Goal: Information Seeking & Learning: Check status

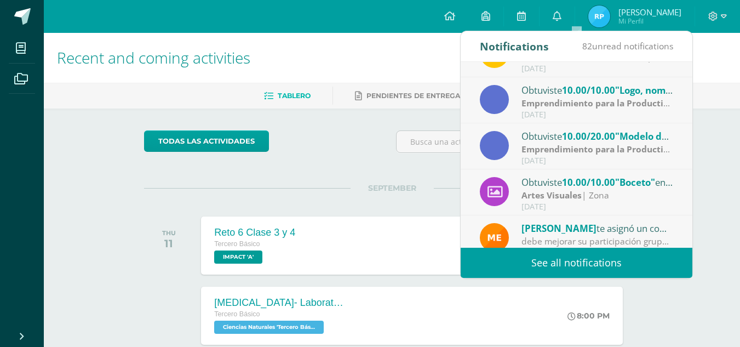
scroll to position [78, 0]
click at [537, 152] on strong "Emprendimiento para la Productividad" at bounding box center [604, 148] width 165 height 12
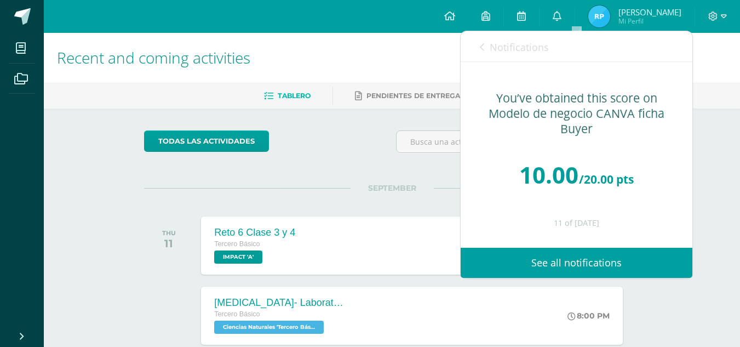
click at [500, 58] on link "Notifications" at bounding box center [514, 46] width 69 height 31
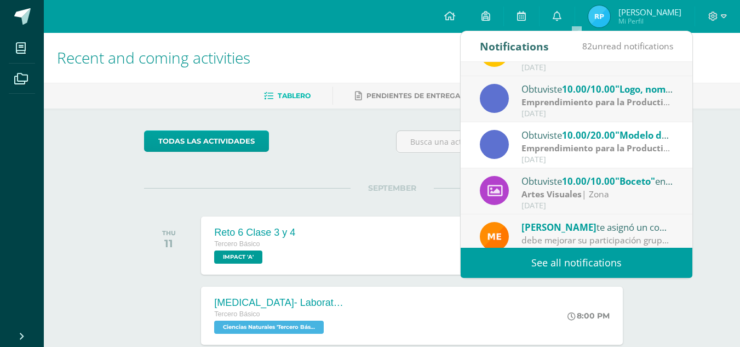
click at [526, 149] on strong "Emprendimiento para la Productividad" at bounding box center [604, 148] width 165 height 12
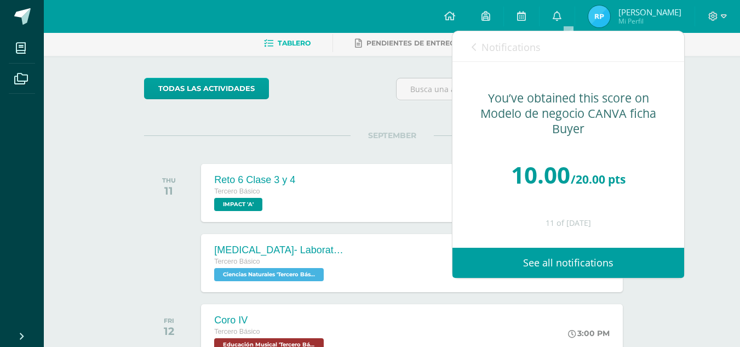
scroll to position [50, 0]
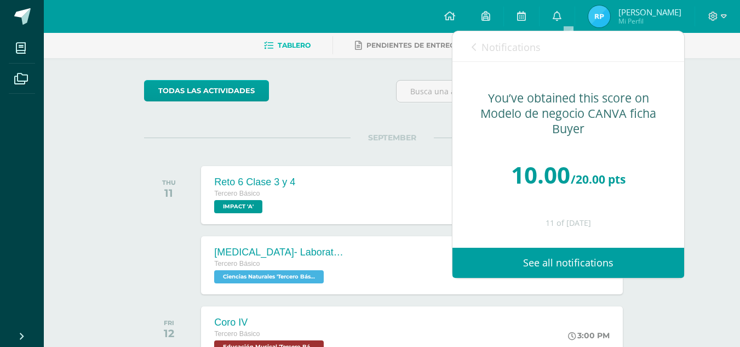
click at [494, 56] on link "Notifications" at bounding box center [506, 46] width 69 height 31
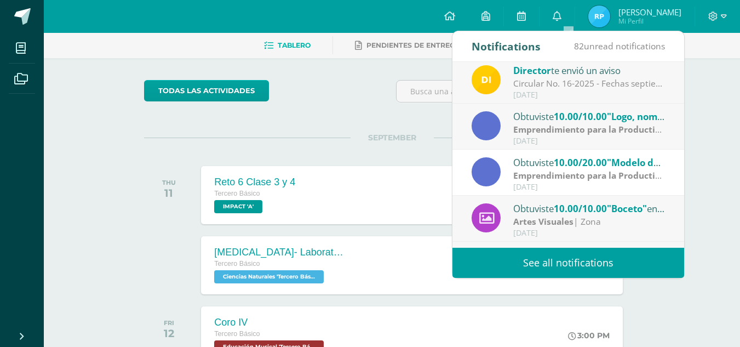
scroll to position [51, 0]
click at [528, 171] on strong "Emprendimiento para la Productividad" at bounding box center [595, 175] width 165 height 12
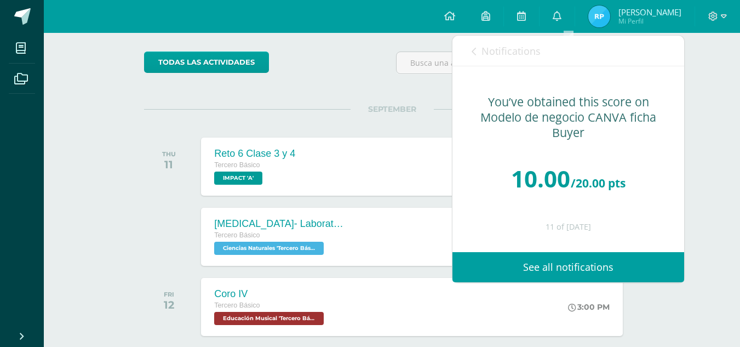
scroll to position [79, 0]
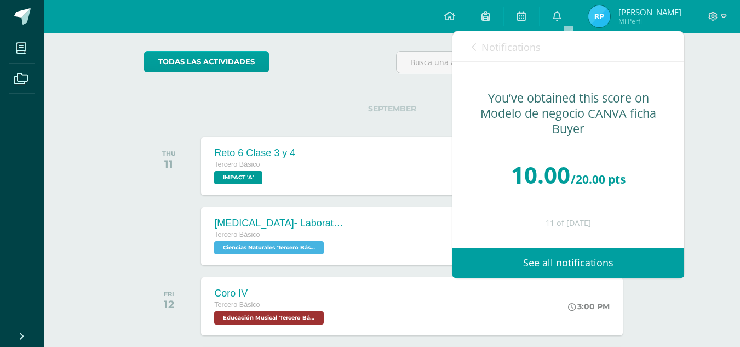
click at [481, 42] on link "Notifications" at bounding box center [506, 46] width 69 height 31
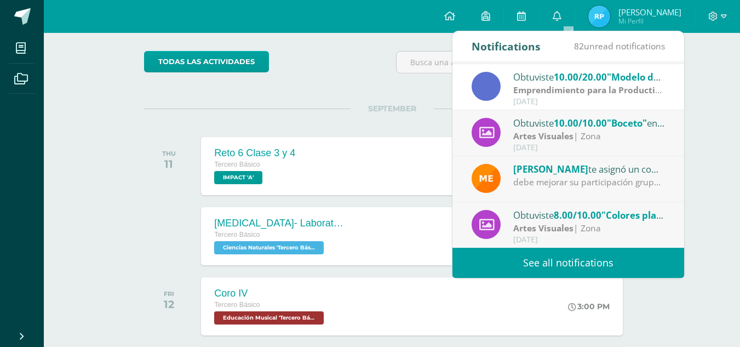
scroll to position [136, 0]
click at [529, 180] on div "debe mejorar su participación grupal con base a las instrucciones dadas en clas…" at bounding box center [589, 181] width 152 height 13
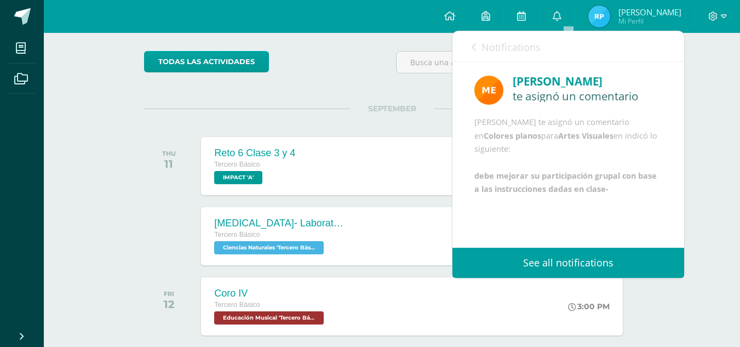
scroll to position [13, 0]
click at [487, 45] on span "Notifications" at bounding box center [511, 47] width 59 height 13
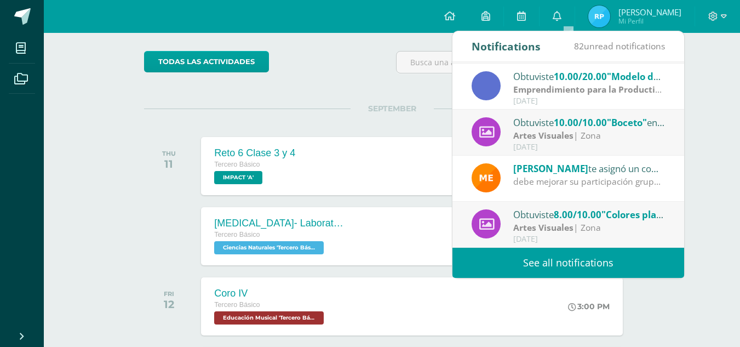
scroll to position [182, 0]
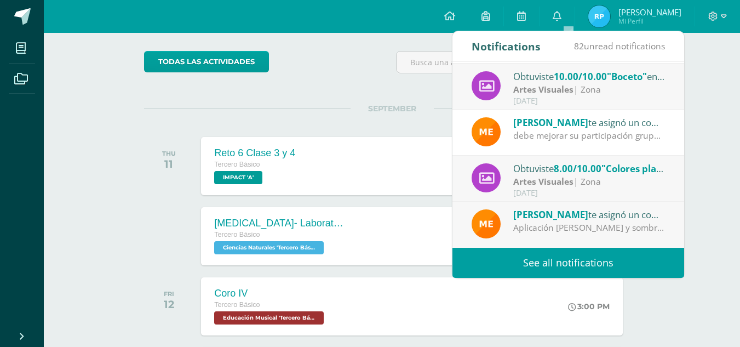
click at [529, 242] on div "Melvin López te asignó un comentario en 'Contorno, Luces y sombras' para 'Artes…" at bounding box center [569, 225] width 232 height 46
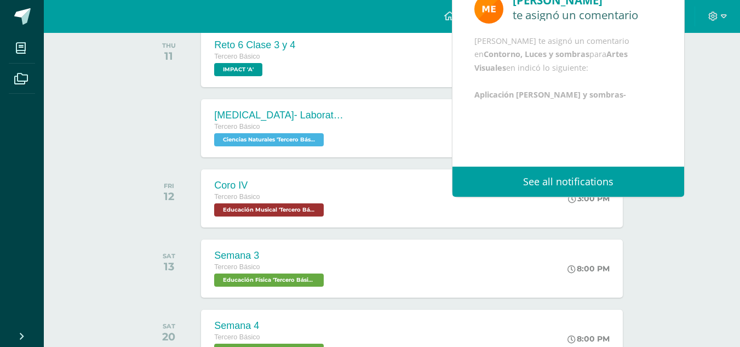
scroll to position [188, 0]
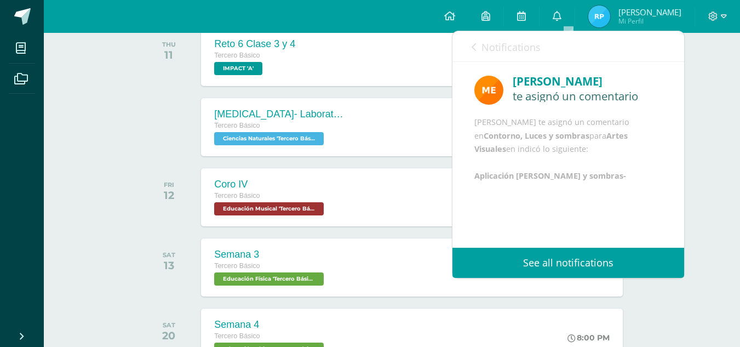
click at [491, 37] on link "Notifications" at bounding box center [506, 46] width 69 height 31
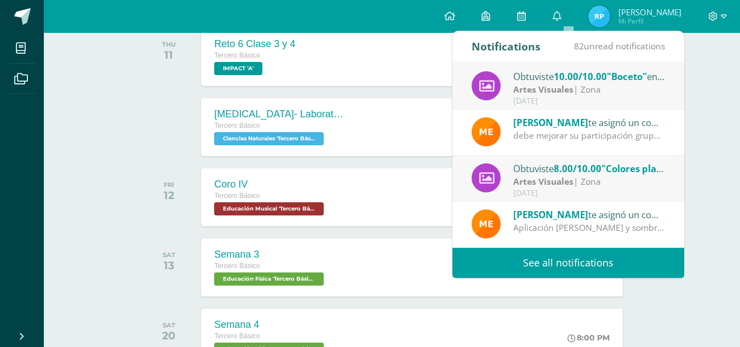
click at [502, 255] on link "See all notifications" at bounding box center [569, 263] width 232 height 30
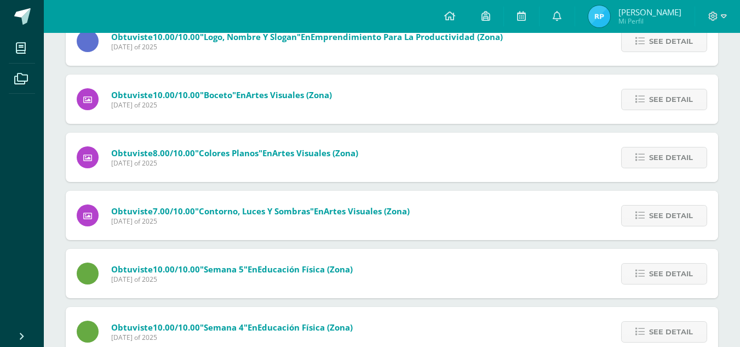
scroll to position [268, 0]
click at [644, 4] on link "[PERSON_NAME] Mi Perfil" at bounding box center [634, 16] width 119 height 33
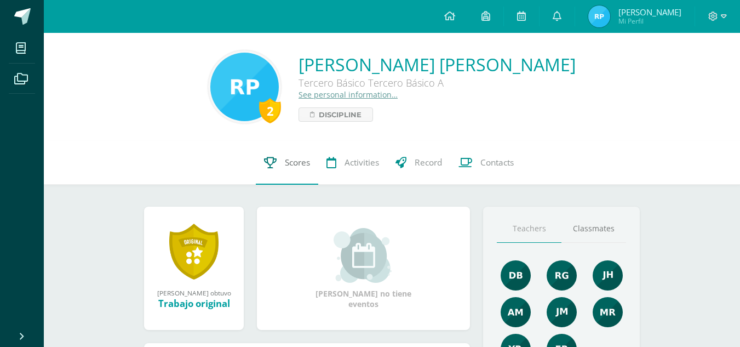
click at [292, 155] on link "Scores" at bounding box center [287, 163] width 62 height 44
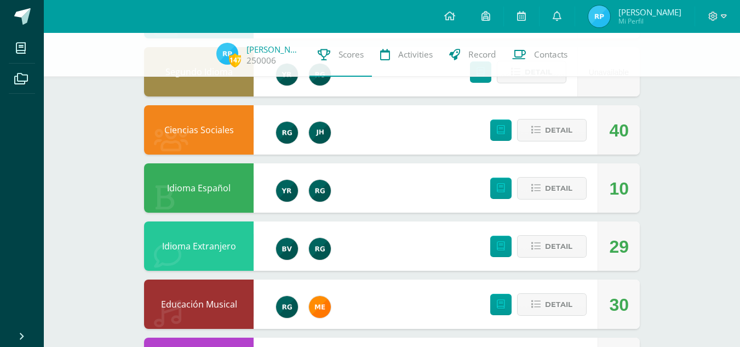
scroll to position [591, 0]
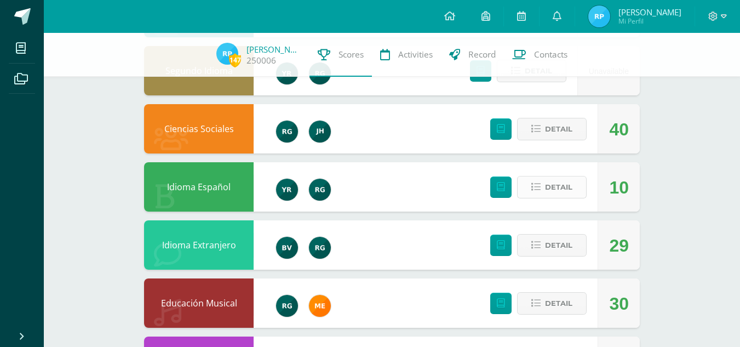
click at [550, 197] on span "Detail" at bounding box center [558, 187] width 27 height 20
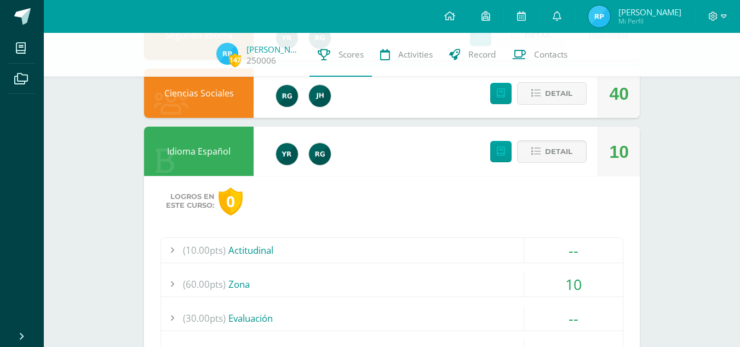
scroll to position [627, 0]
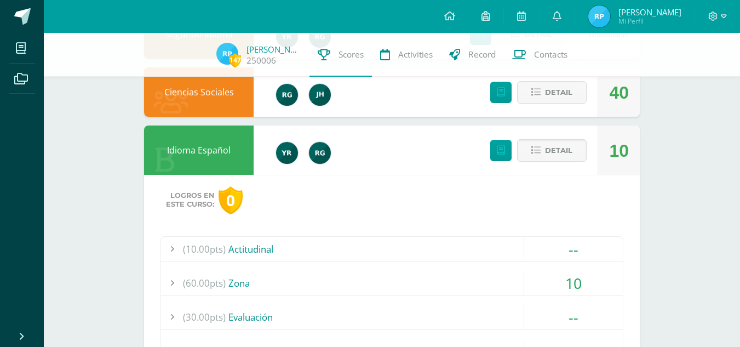
click at [289, 284] on div "(60.00pts) Zona" at bounding box center [392, 283] width 462 height 25
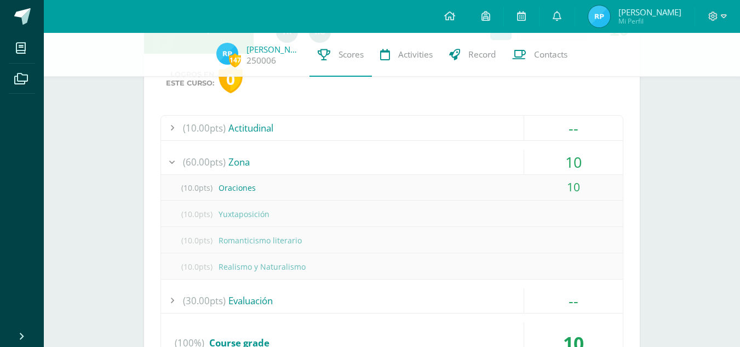
scroll to position [748, 0]
click at [253, 164] on div "(60.00pts) Zona" at bounding box center [392, 162] width 462 height 25
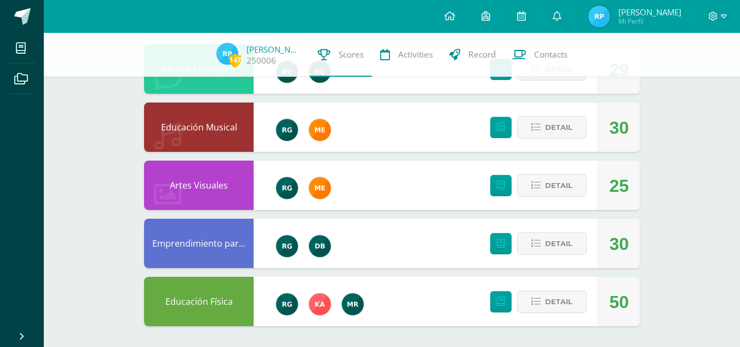
scroll to position [1013, 0]
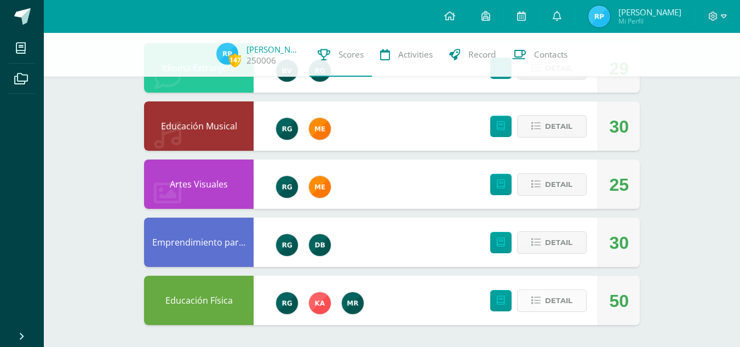
click at [540, 303] on icon at bounding box center [535, 300] width 9 height 9
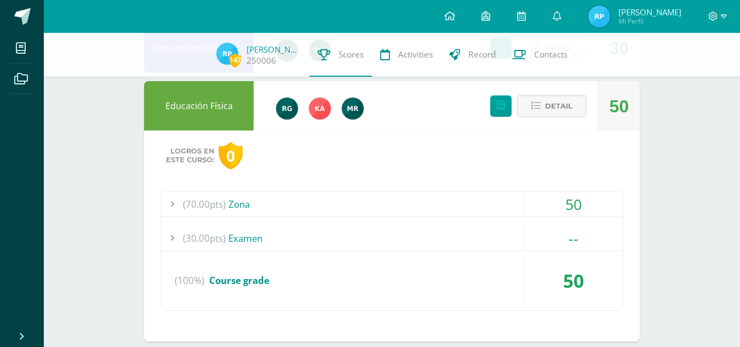
scroll to position [1208, 0]
click at [273, 205] on div "(70.00pts) Zona" at bounding box center [392, 203] width 462 height 25
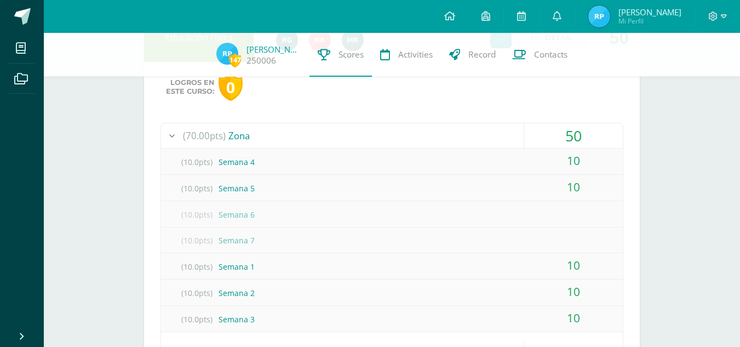
scroll to position [1244, 0]
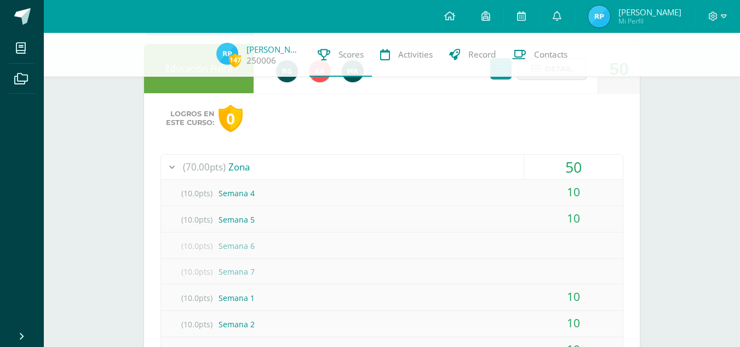
click at [256, 173] on div "(70.00pts) Zona" at bounding box center [392, 167] width 462 height 25
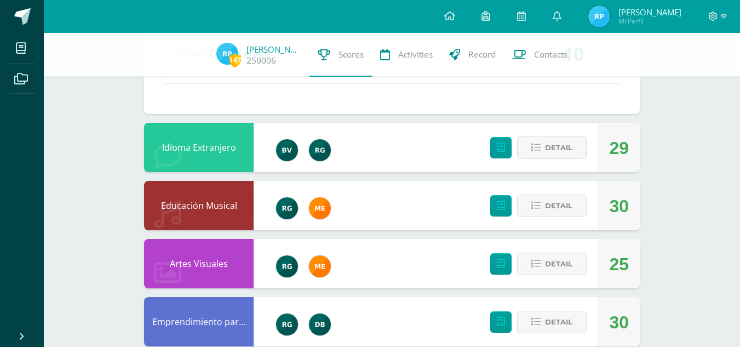
scroll to position [934, 0]
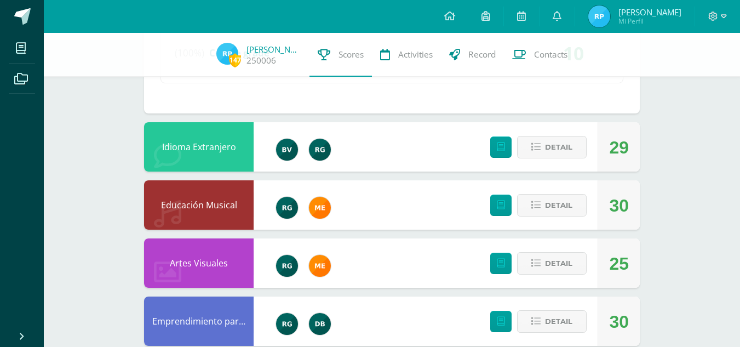
click at [515, 260] on div "Detail" at bounding box center [536, 262] width 124 height 49
click at [521, 262] on button "Detail" at bounding box center [552, 263] width 70 height 22
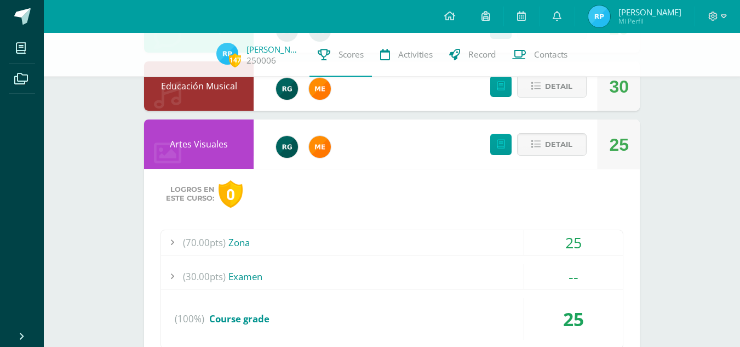
click at [315, 239] on div "(70.00pts) Zona" at bounding box center [392, 242] width 462 height 25
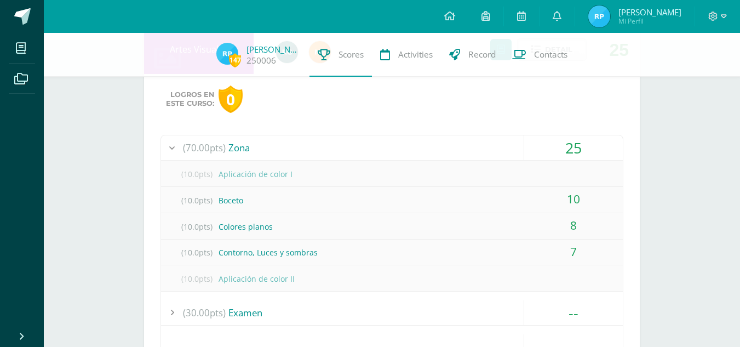
scroll to position [1142, 0]
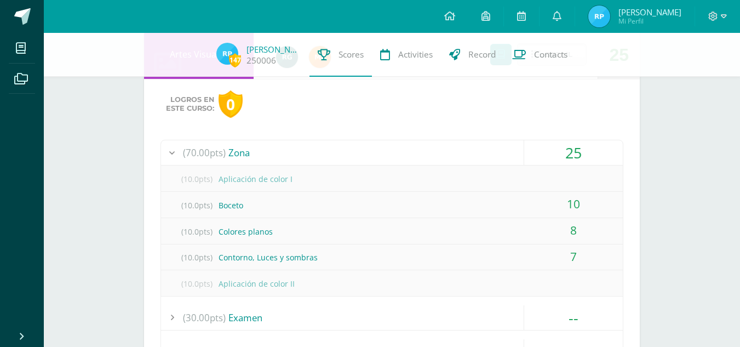
click at [220, 153] on span "(70.00pts)" at bounding box center [204, 152] width 43 height 25
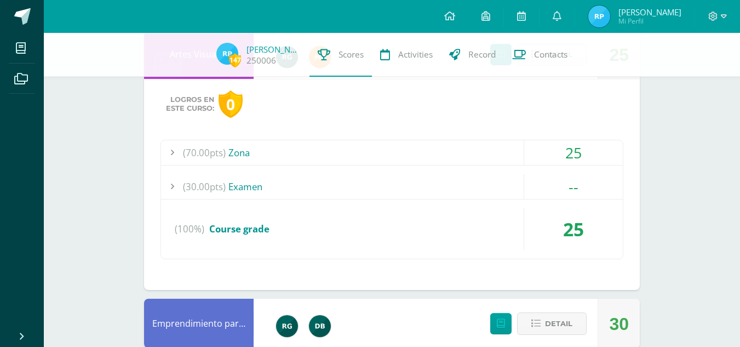
click at [219, 181] on span "(30.00pts)" at bounding box center [204, 186] width 43 height 25
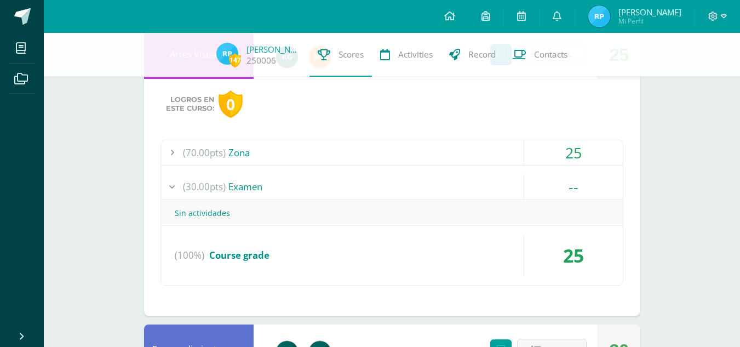
click at [219, 181] on span "(30.00pts)" at bounding box center [204, 186] width 43 height 25
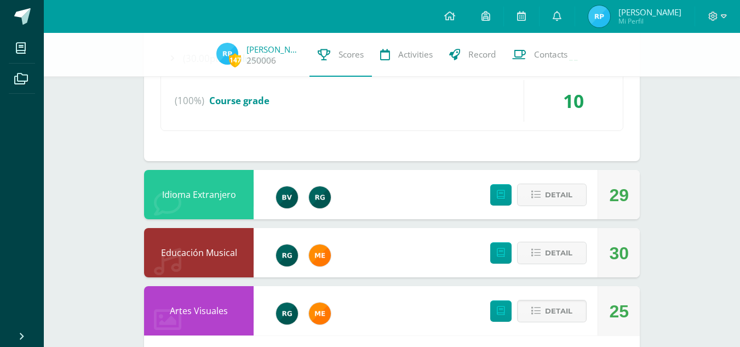
scroll to position [885, 0]
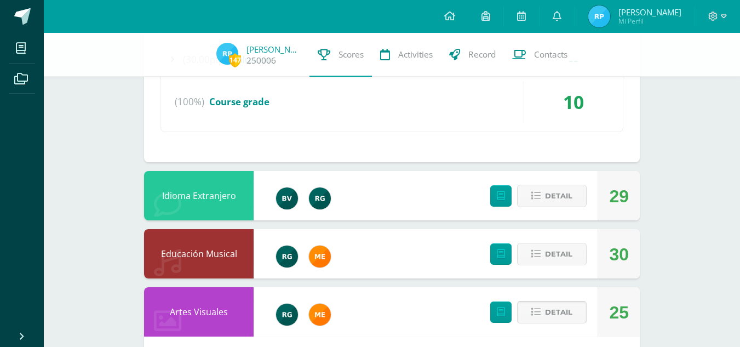
click at [535, 312] on icon at bounding box center [535, 311] width 9 height 9
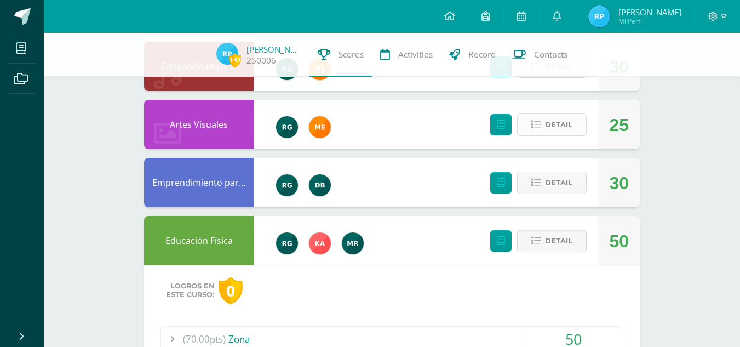
scroll to position [1072, 0]
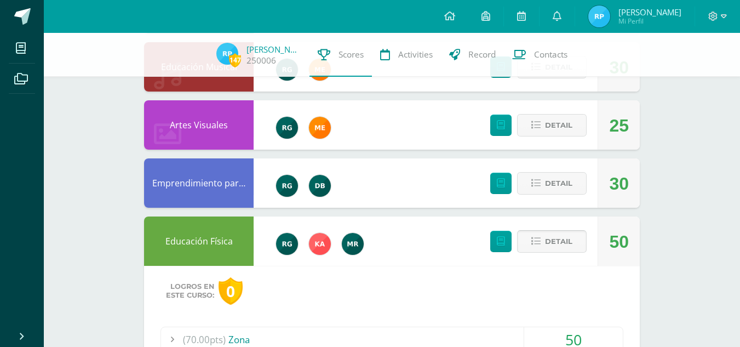
click at [545, 244] on button "Detail" at bounding box center [552, 241] width 70 height 22
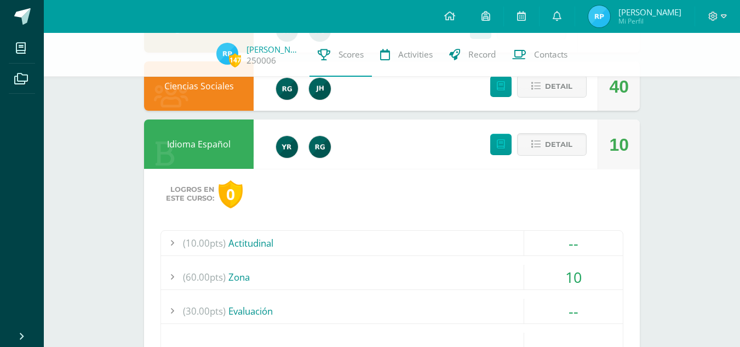
scroll to position [635, 0]
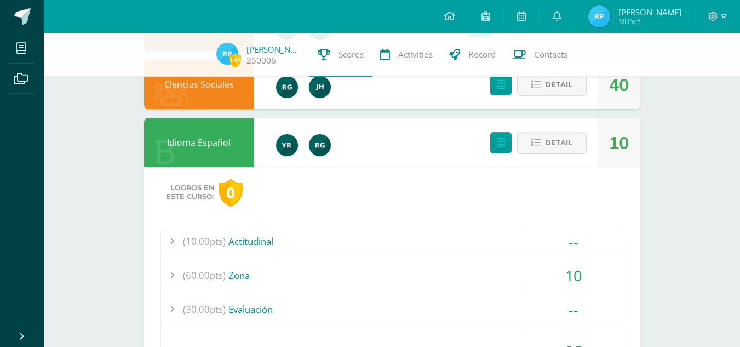
click at [535, 155] on div "Detail" at bounding box center [536, 142] width 124 height 49
click at [538, 151] on button "Detail" at bounding box center [552, 143] width 70 height 22
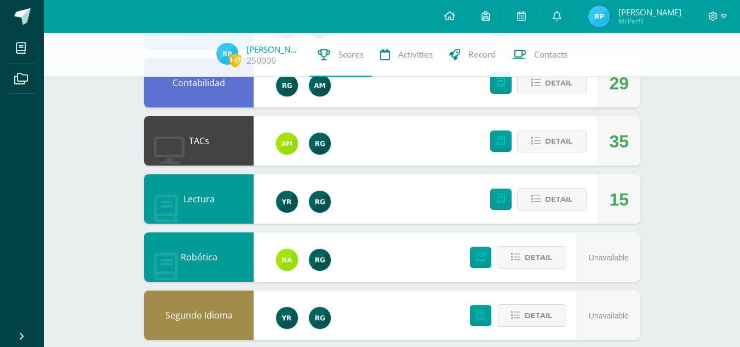
scroll to position [344, 0]
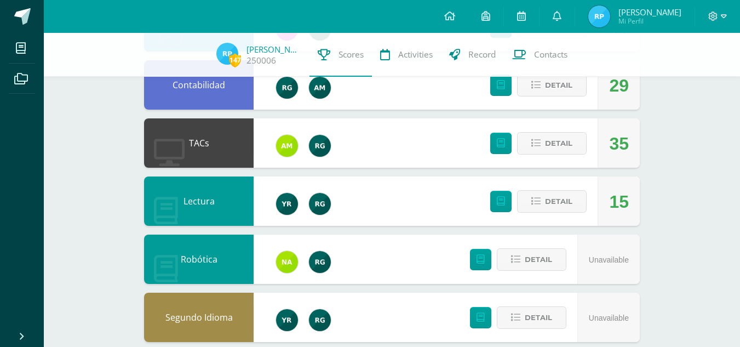
click at [559, 190] on div "Detail" at bounding box center [536, 200] width 124 height 49
click at [550, 193] on span "Detail" at bounding box center [558, 201] width 27 height 20
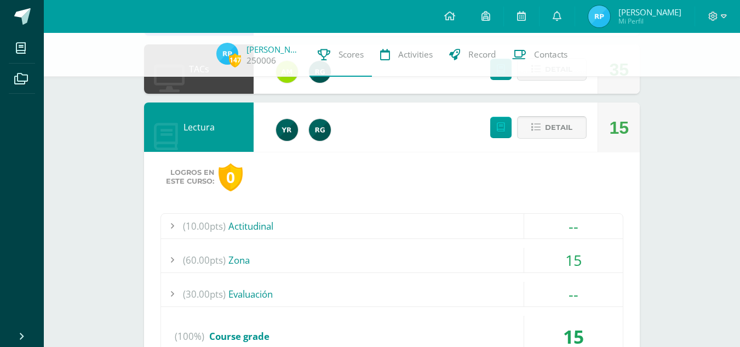
scroll to position [420, 0]
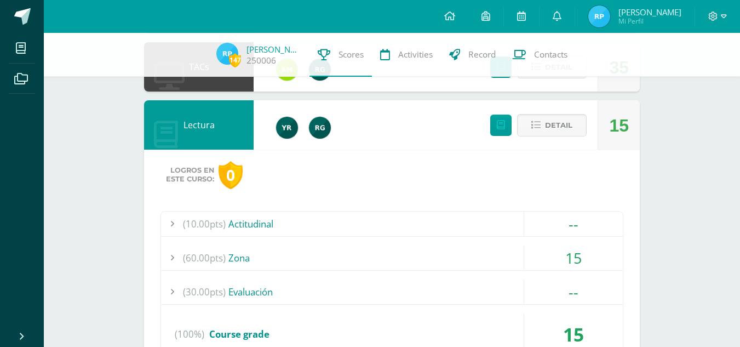
drag, startPoint x: 416, startPoint y: 215, endPoint x: 391, endPoint y: 247, distance: 41.0
click at [391, 247] on div "(10.00pts) Actitudinal -- Sin actividades (60.00pts) Zona 15 (5.0pts)" at bounding box center [392, 287] width 463 height 153
click at [393, 248] on div "(60.00pts) Zona" at bounding box center [392, 257] width 462 height 25
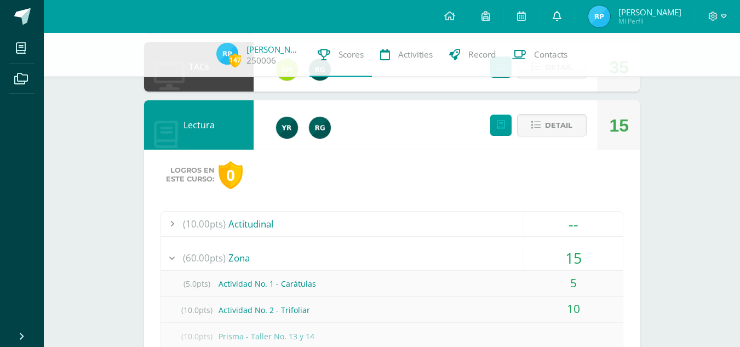
click at [553, 15] on link at bounding box center [557, 16] width 35 height 33
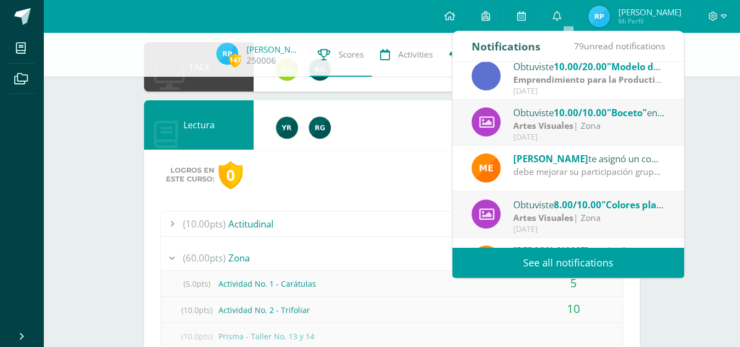
scroll to position [182, 0]
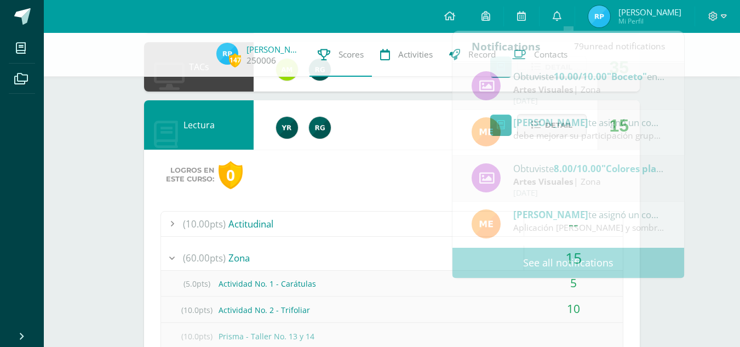
click at [700, 250] on div "147 Ricardo Padilla 250006 Scores Activities Record Contacts Pendiente Punteos …" at bounding box center [392, 341] width 696 height 1457
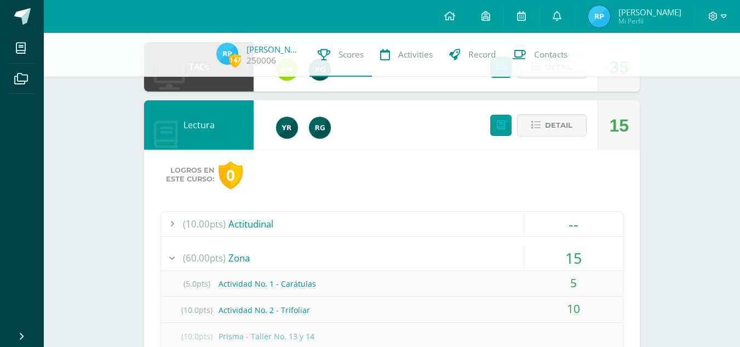
click at [435, 257] on div "(60.00pts) Zona" at bounding box center [392, 257] width 462 height 25
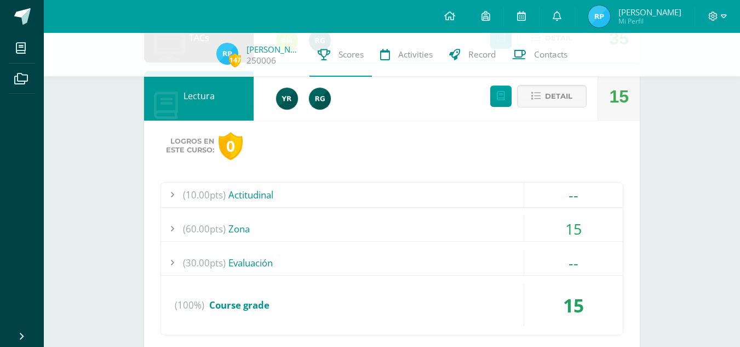
scroll to position [450, 0]
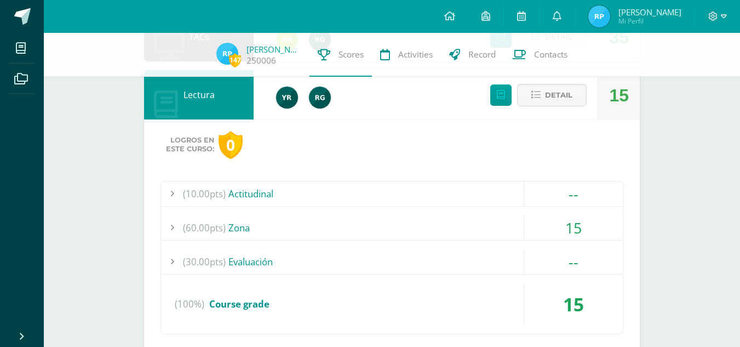
click at [428, 243] on div "(10.00pts) Actitudinal -- Sin actividades (60.00pts) Zona 15 (5.0pts)" at bounding box center [392, 257] width 463 height 153
click at [426, 237] on div "(60.00pts) Zona" at bounding box center [392, 227] width 462 height 25
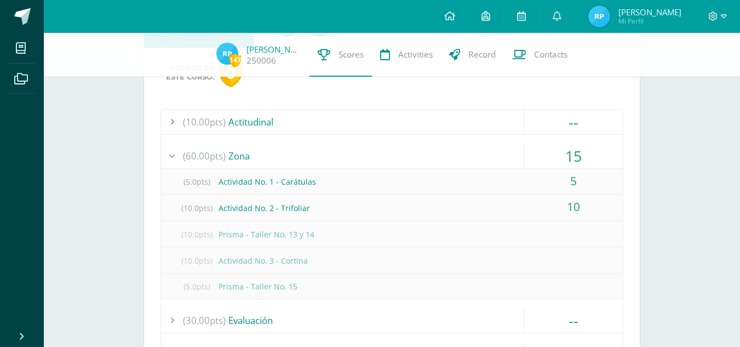
scroll to position [521, 0]
click at [310, 158] on div "(60.00pts) Zona" at bounding box center [392, 157] width 462 height 25
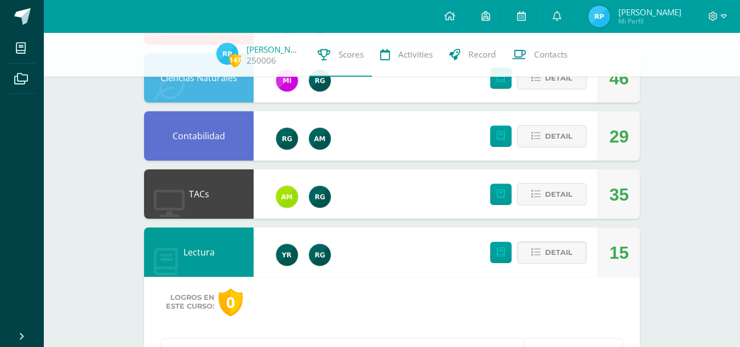
scroll to position [293, 0]
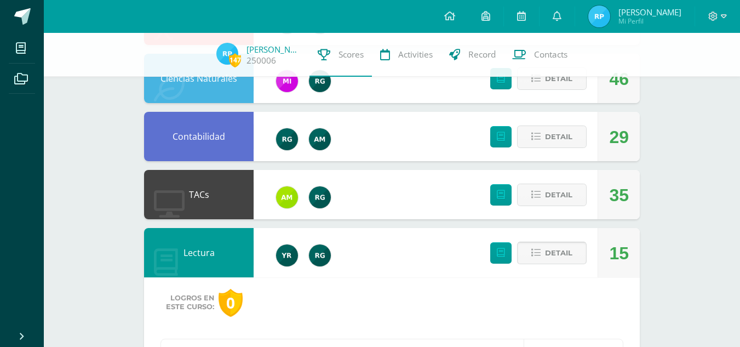
click at [535, 255] on icon at bounding box center [535, 252] width 9 height 9
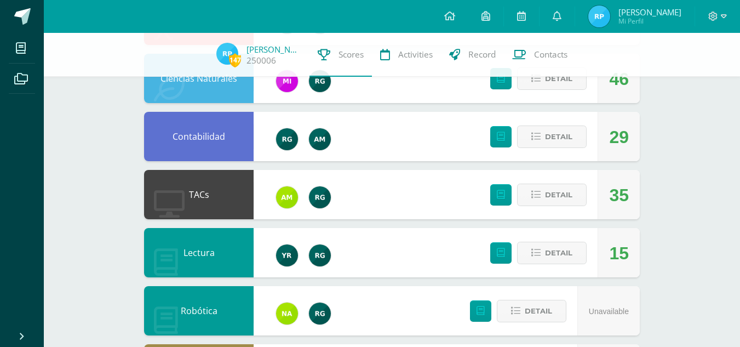
click at [548, 210] on div "Detail" at bounding box center [536, 194] width 124 height 49
click at [546, 201] on span "Detail" at bounding box center [558, 195] width 27 height 20
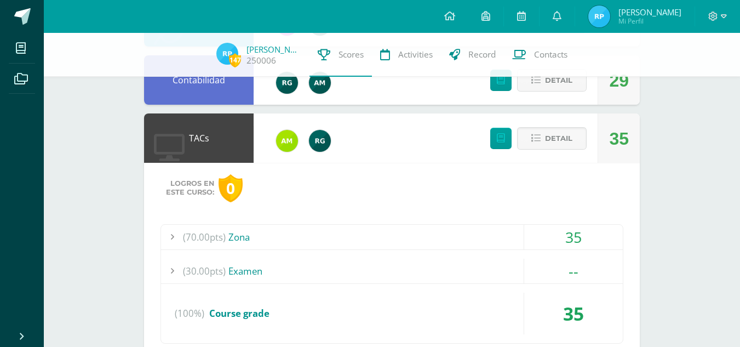
scroll to position [352, 0]
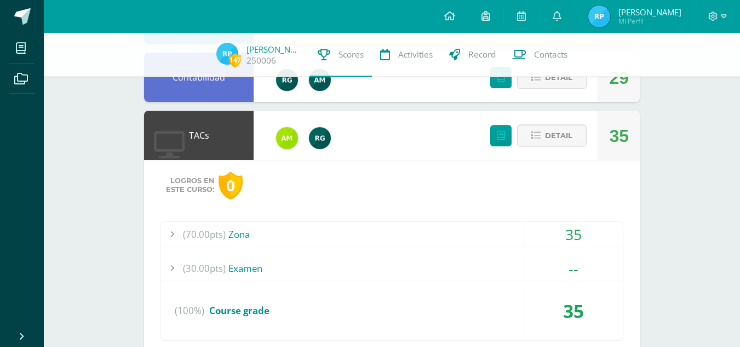
click at [389, 238] on div "(70.00pts) Zona" at bounding box center [392, 234] width 462 height 25
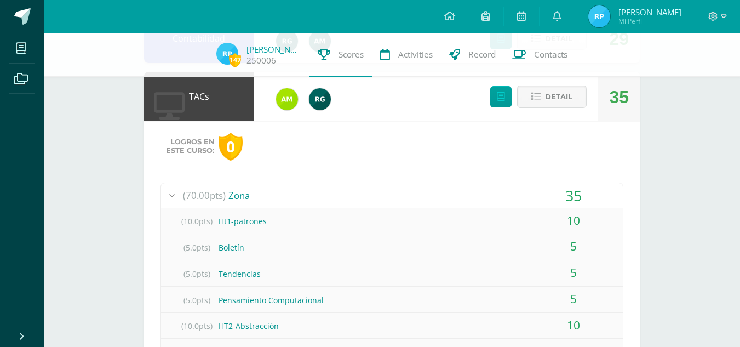
scroll to position [392, 0]
click at [566, 103] on span "Detail" at bounding box center [558, 95] width 27 height 20
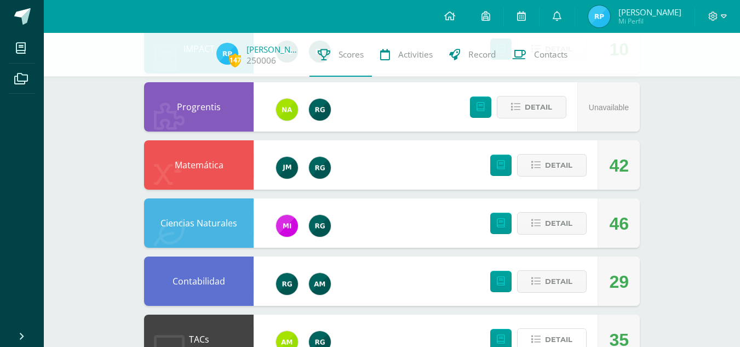
scroll to position [147, 0]
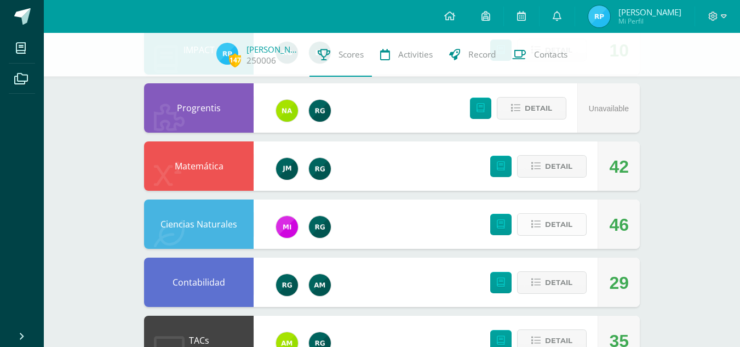
click at [545, 223] on button "Detail" at bounding box center [552, 224] width 70 height 22
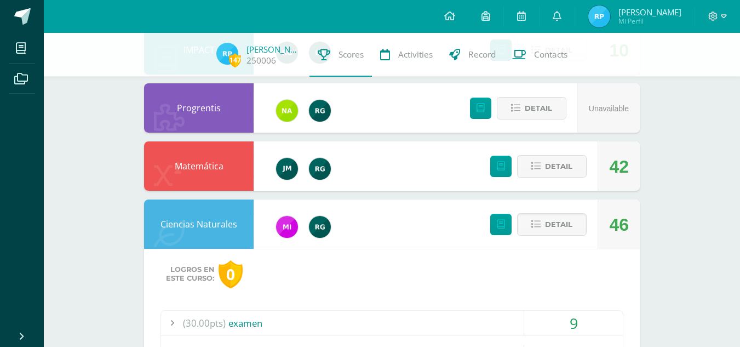
scroll to position [235, 0]
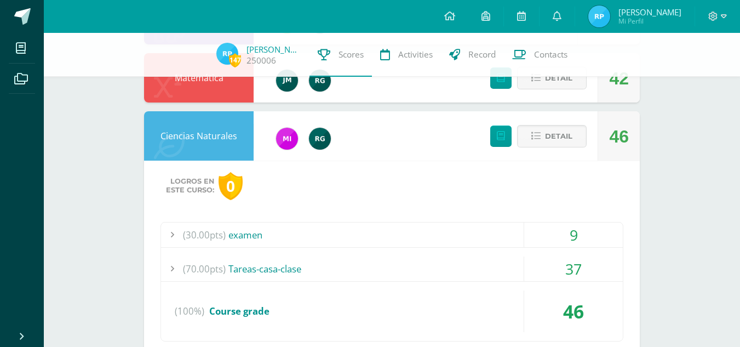
click at [277, 241] on div "(30.00pts) examen" at bounding box center [392, 234] width 462 height 25
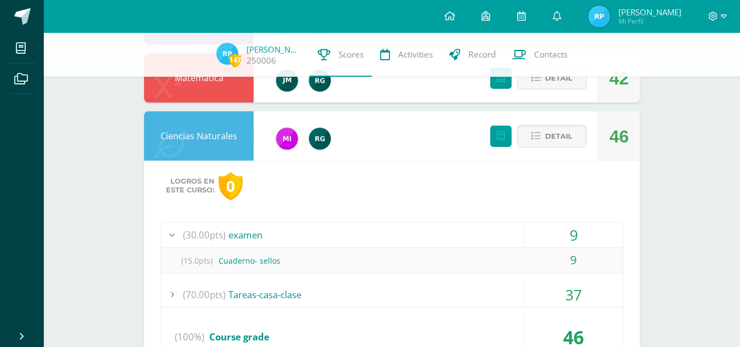
click at [277, 241] on div "(30.00pts) examen" at bounding box center [392, 234] width 462 height 25
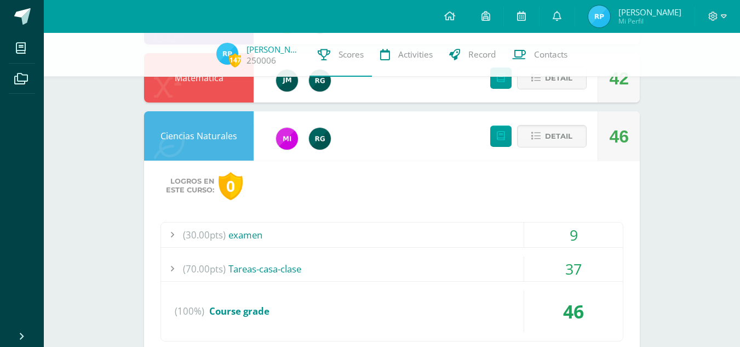
click at [275, 268] on div "(70.00pts) Tareas-casa-clase" at bounding box center [392, 268] width 462 height 25
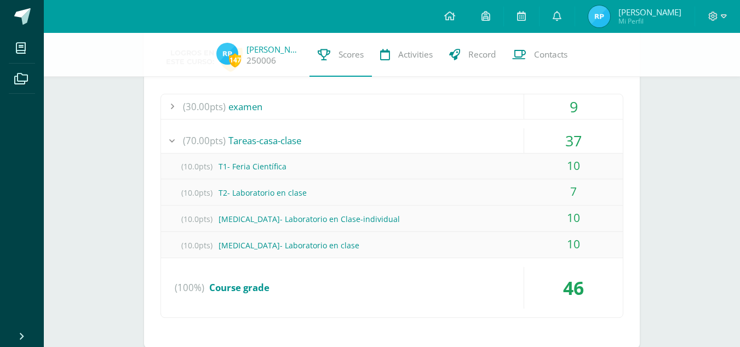
scroll to position [364, 0]
click at [238, 182] on div "(10.0pts) T2- Laboratorio en clase" at bounding box center [392, 192] width 462 height 25
click at [238, 187] on div "(10.0pts) T2- Laboratorio en clase" at bounding box center [392, 192] width 462 height 25
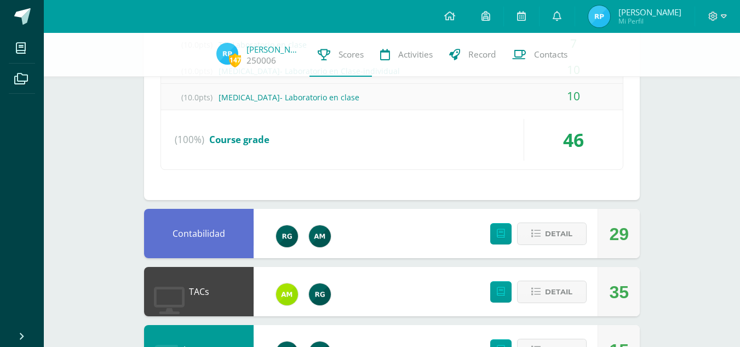
scroll to position [518, 0]
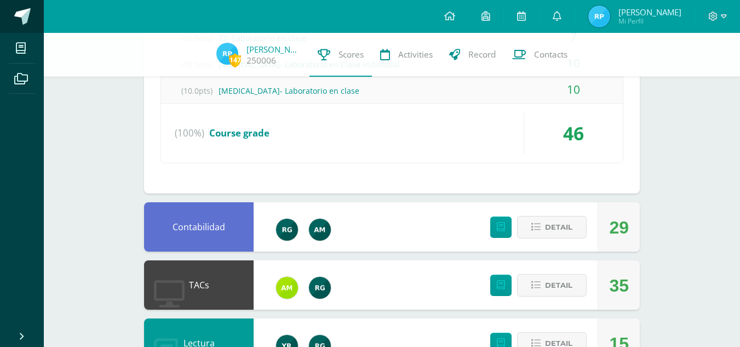
click at [35, 21] on span at bounding box center [61, 16] width 52 height 23
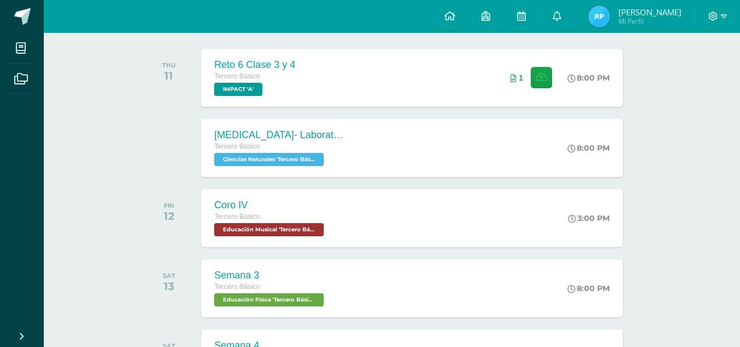
scroll to position [169, 0]
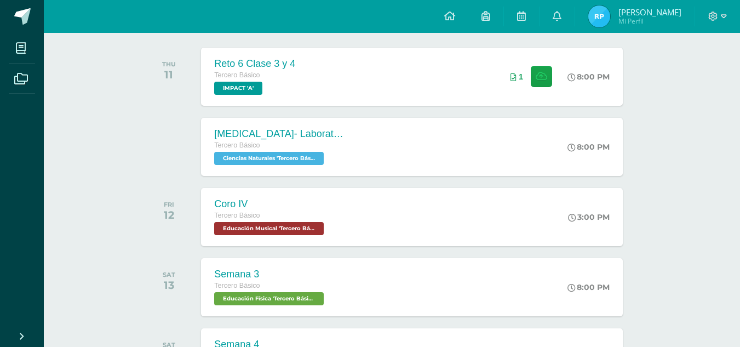
click at [425, 165] on div "[MEDICAL_DATA]- Laboratorio en clase Tercero Básico Ciencias Naturales 'Tercero…" at bounding box center [411, 147] width 421 height 58
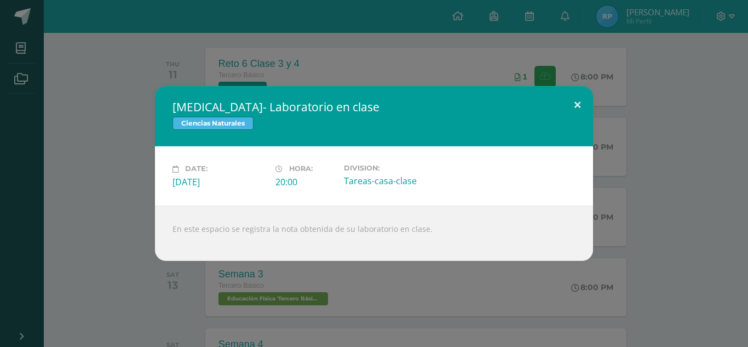
click at [576, 109] on button at bounding box center [577, 104] width 31 height 37
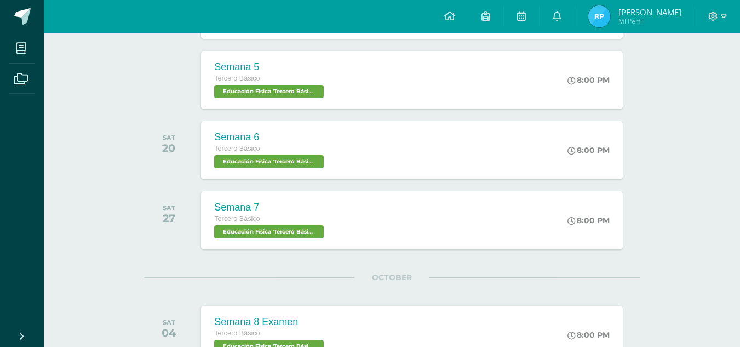
scroll to position [596, 0]
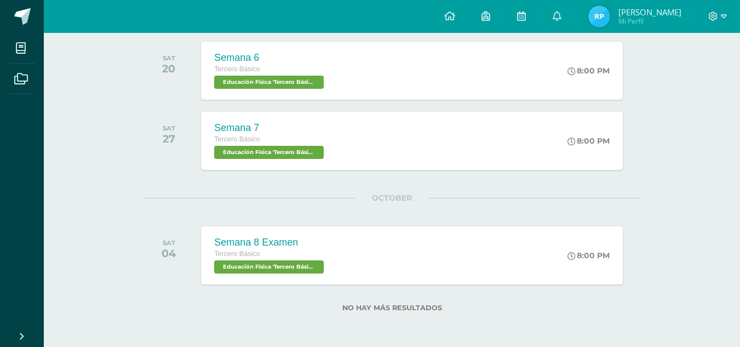
click at [631, 14] on span "[PERSON_NAME]" at bounding box center [650, 12] width 63 height 11
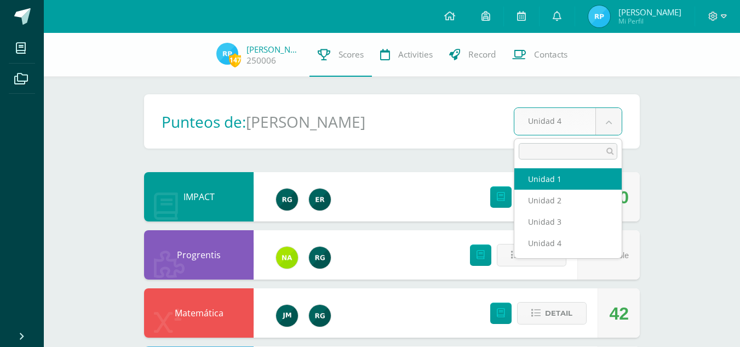
select select "Unidad 1"
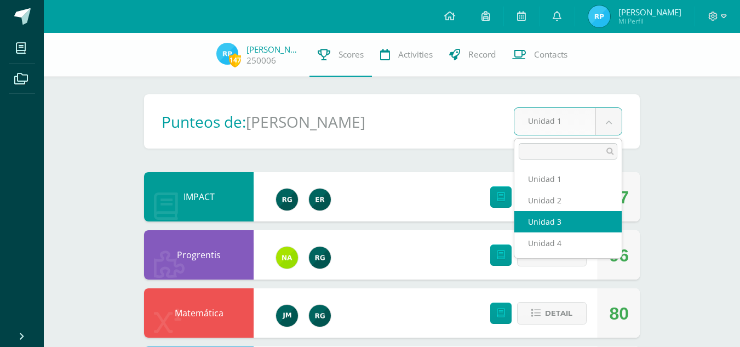
select select "Unidad 3"
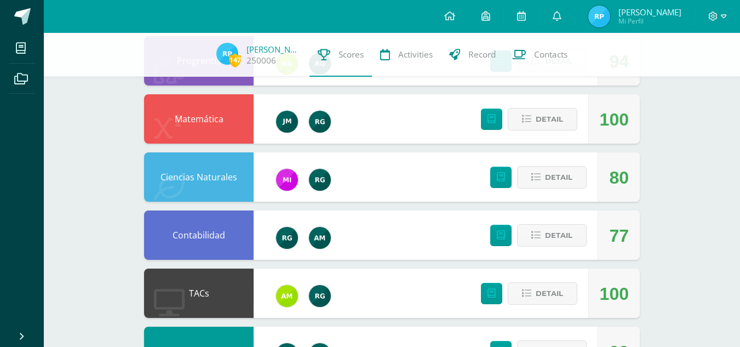
scroll to position [192, 0]
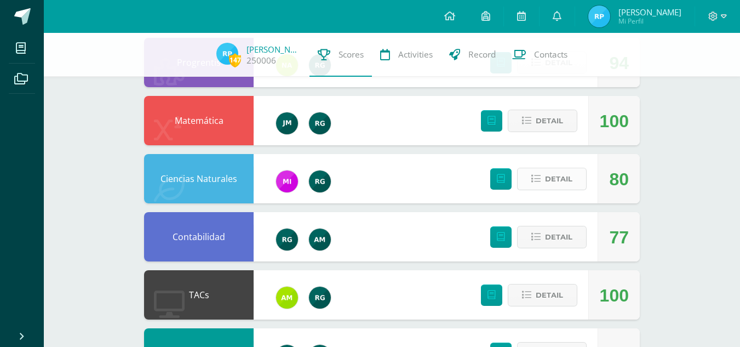
click at [548, 180] on span "Detail" at bounding box center [558, 179] width 27 height 20
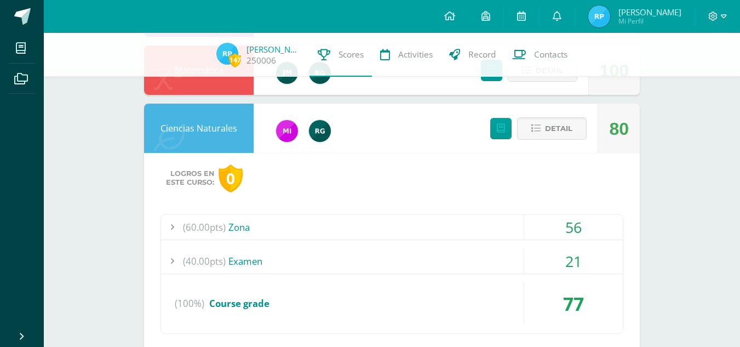
scroll to position [247, 0]
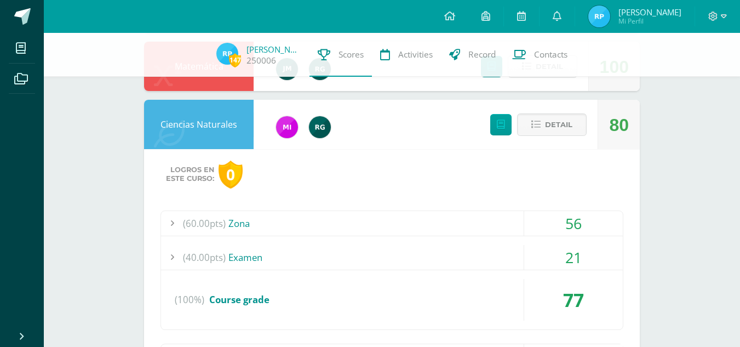
click at [273, 231] on div "(60.00pts) Zona" at bounding box center [392, 223] width 462 height 25
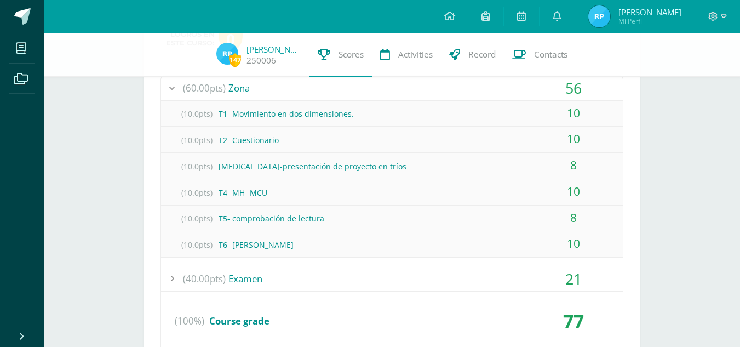
scroll to position [384, 0]
click at [244, 289] on div "(40.00pts) Examen" at bounding box center [392, 277] width 462 height 25
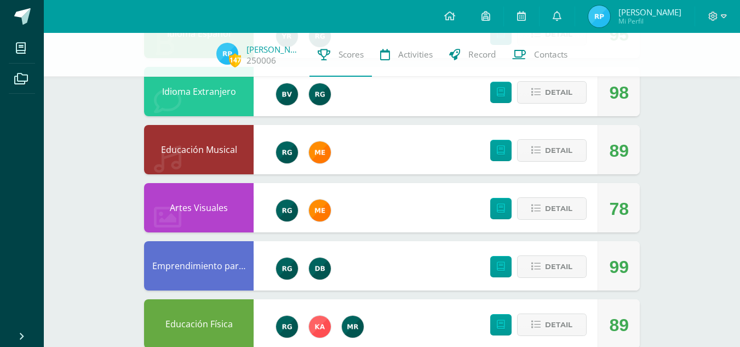
scroll to position [1172, 0]
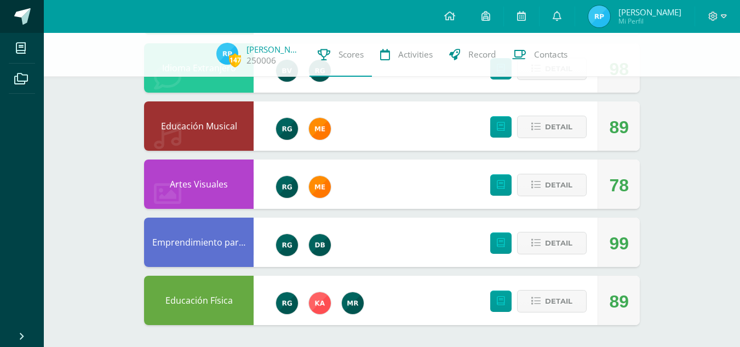
click at [18, 13] on span at bounding box center [22, 16] width 16 height 16
